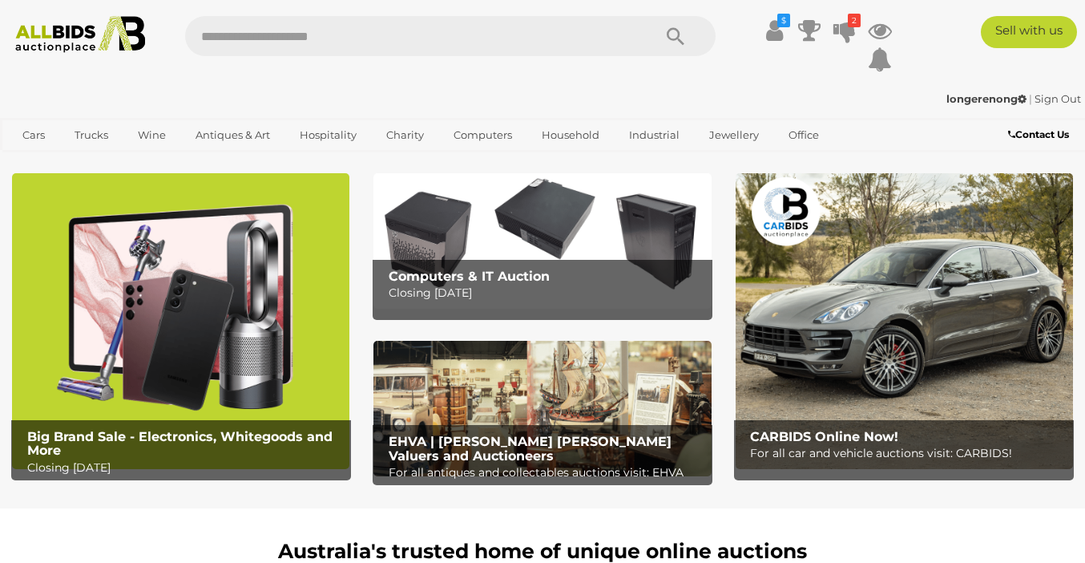
click at [187, 278] on img at bounding box center [180, 321] width 337 height 296
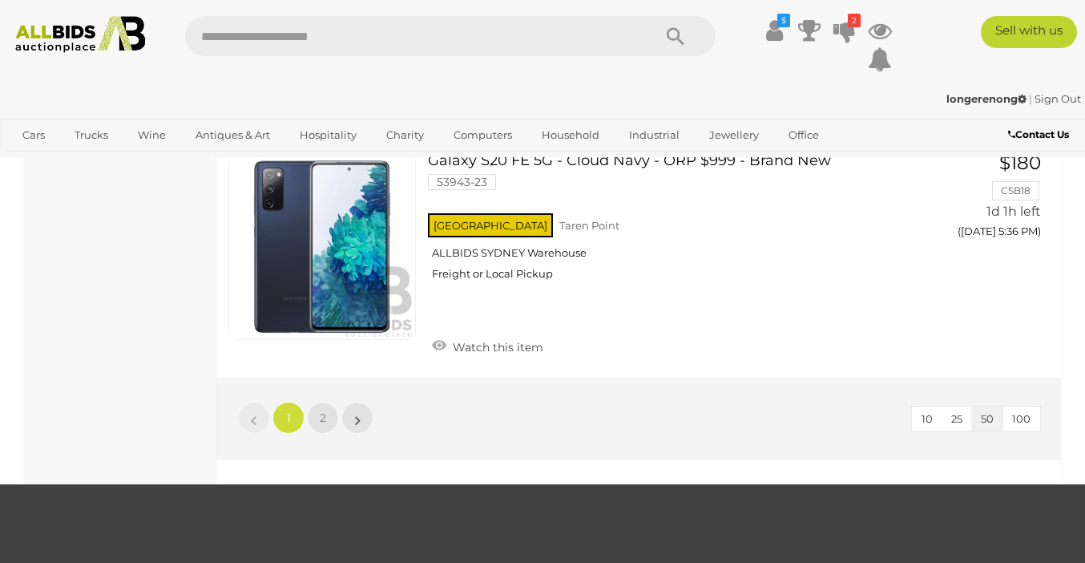
scroll to position [12380, 0]
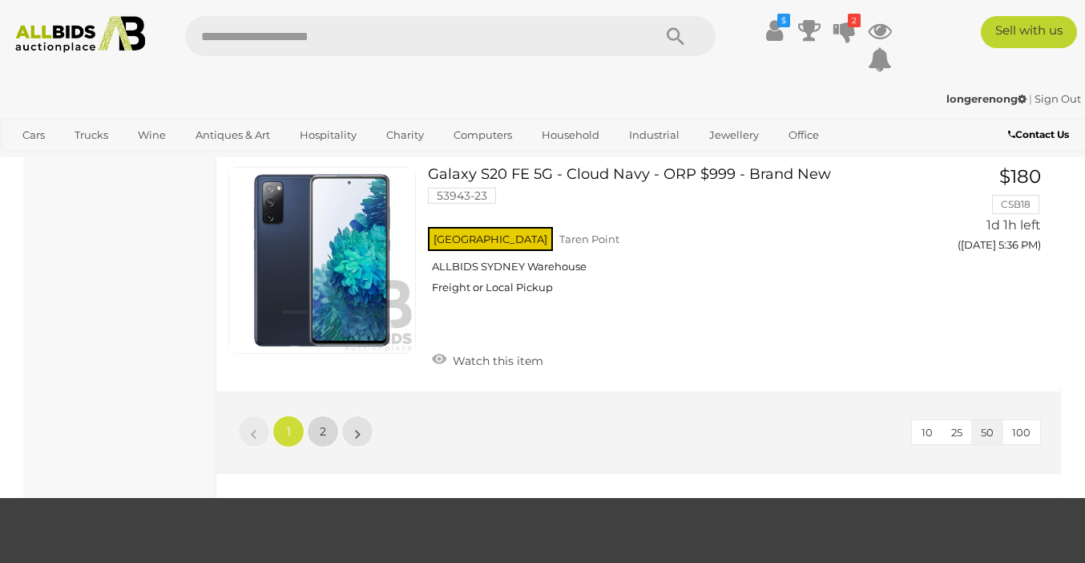
click at [333, 415] on link "2" at bounding box center [323, 431] width 32 height 32
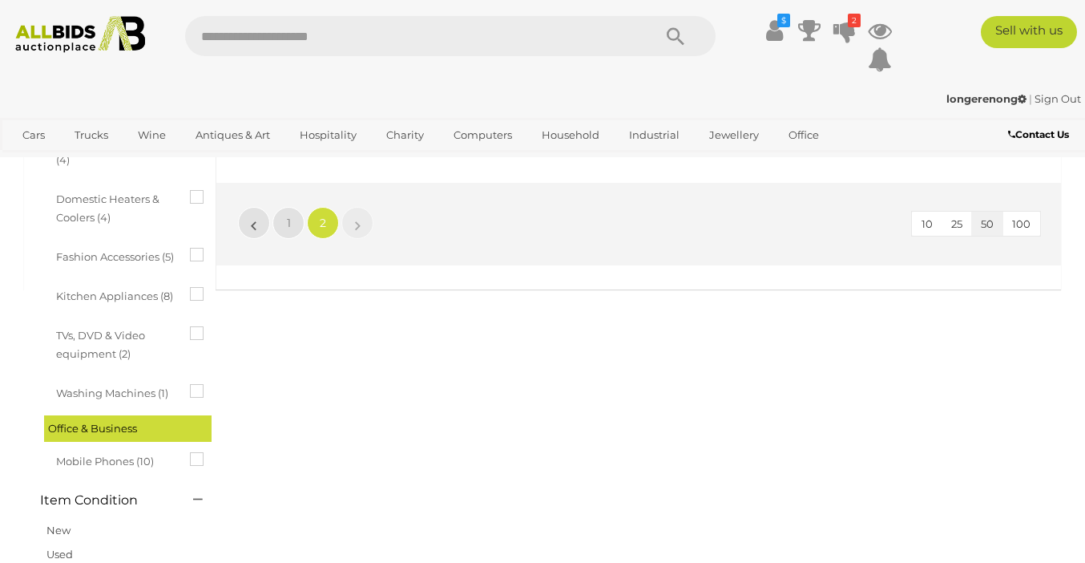
scroll to position [810, 0]
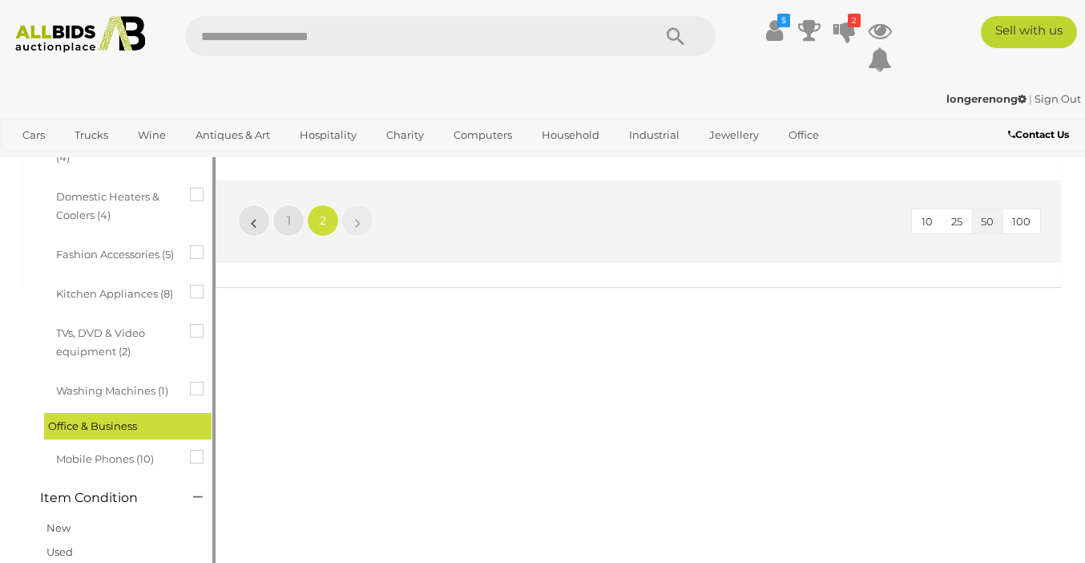
click at [117, 462] on span "Mobile Phones (10)" at bounding box center [116, 457] width 120 height 22
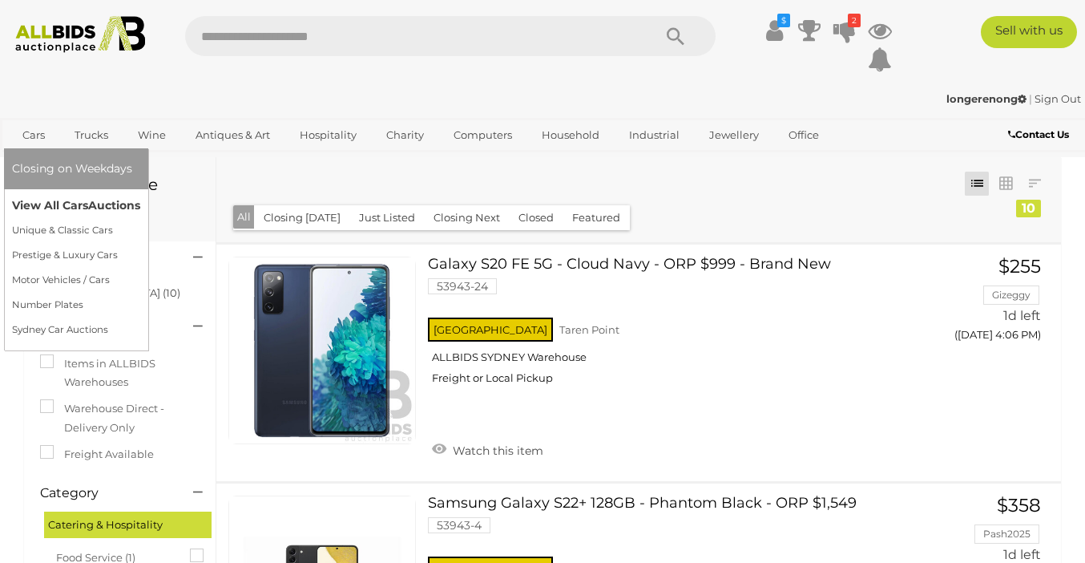
click at [67, 200] on link "View All Cars Auctions" at bounding box center [76, 205] width 128 height 25
